Goal: Task Accomplishment & Management: Use online tool/utility

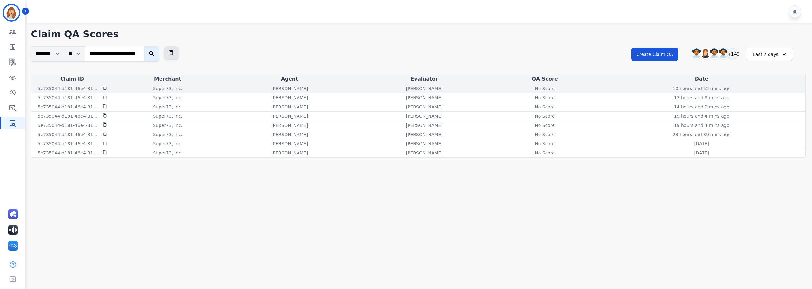
click at [547, 89] on div "No Score" at bounding box center [544, 88] width 29 height 6
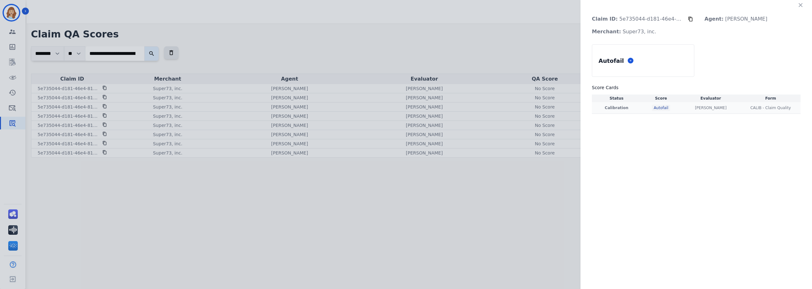
click at [658, 107] on div "Autofail" at bounding box center [661, 108] width 18 height 6
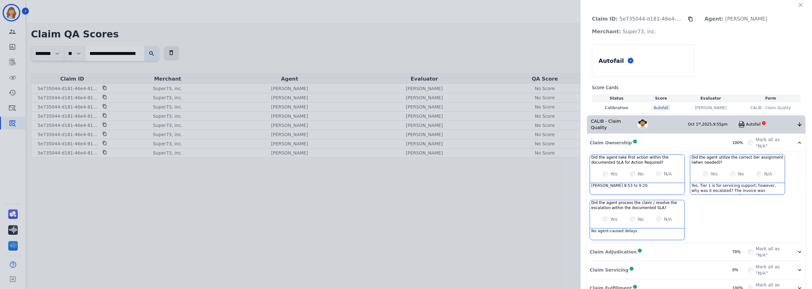
click at [14, 15] on div "Claim ID: 5e735044-d181-46e4-8142-318a0c9b6910 Agent: [PERSON_NAME]: Super73, i…" at bounding box center [406, 144] width 812 height 289
click at [799, 5] on icon "button" at bounding box center [800, 5] width 6 height 6
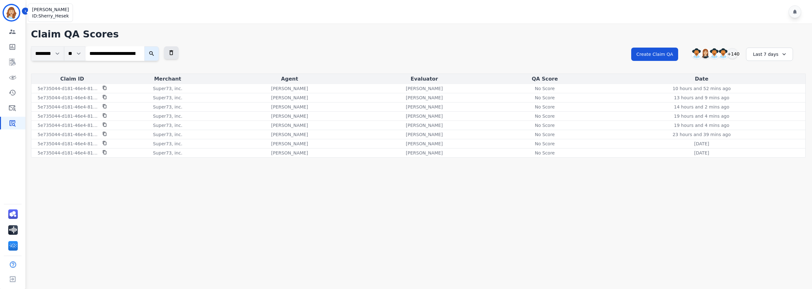
click at [9, 10] on img "Sidebar" at bounding box center [11, 12] width 15 height 15
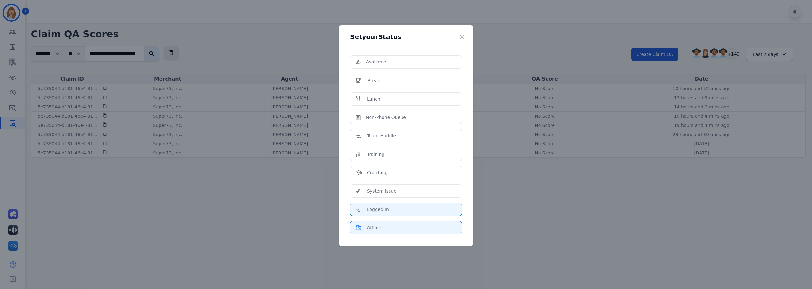
click at [388, 227] on div "Offline" at bounding box center [405, 227] width 101 height 6
click at [386, 231] on div "Offline" at bounding box center [405, 227] width 101 height 6
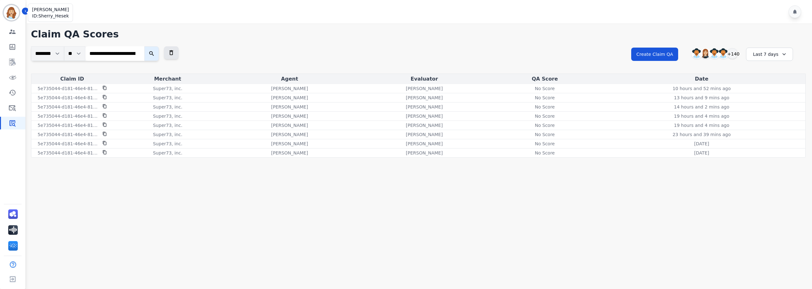
click at [10, 15] on img "Sidebar" at bounding box center [11, 12] width 15 height 15
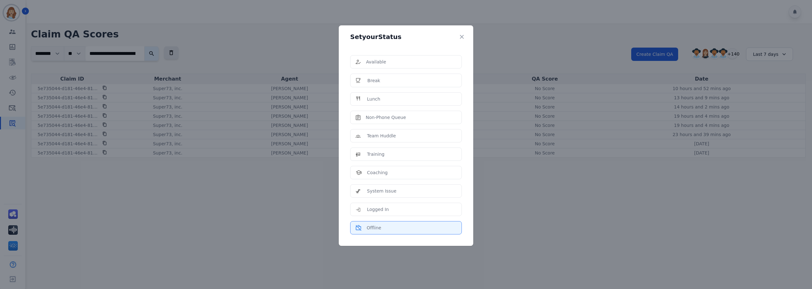
click at [388, 226] on div "Offline" at bounding box center [405, 227] width 101 height 6
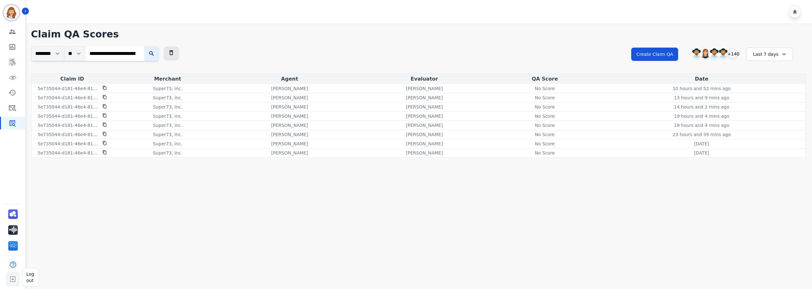
click at [10, 279] on img "Sidebar" at bounding box center [12, 279] width 11 height 12
